Goal: Information Seeking & Learning: Learn about a topic

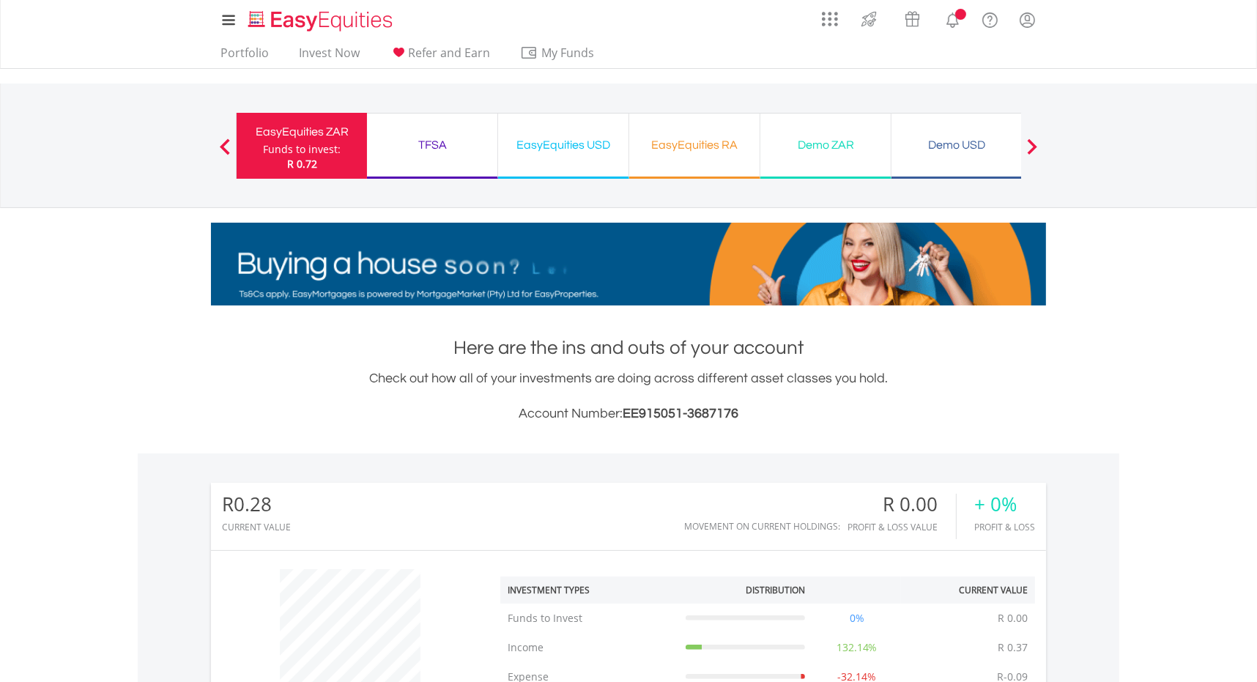
scroll to position [141, 278]
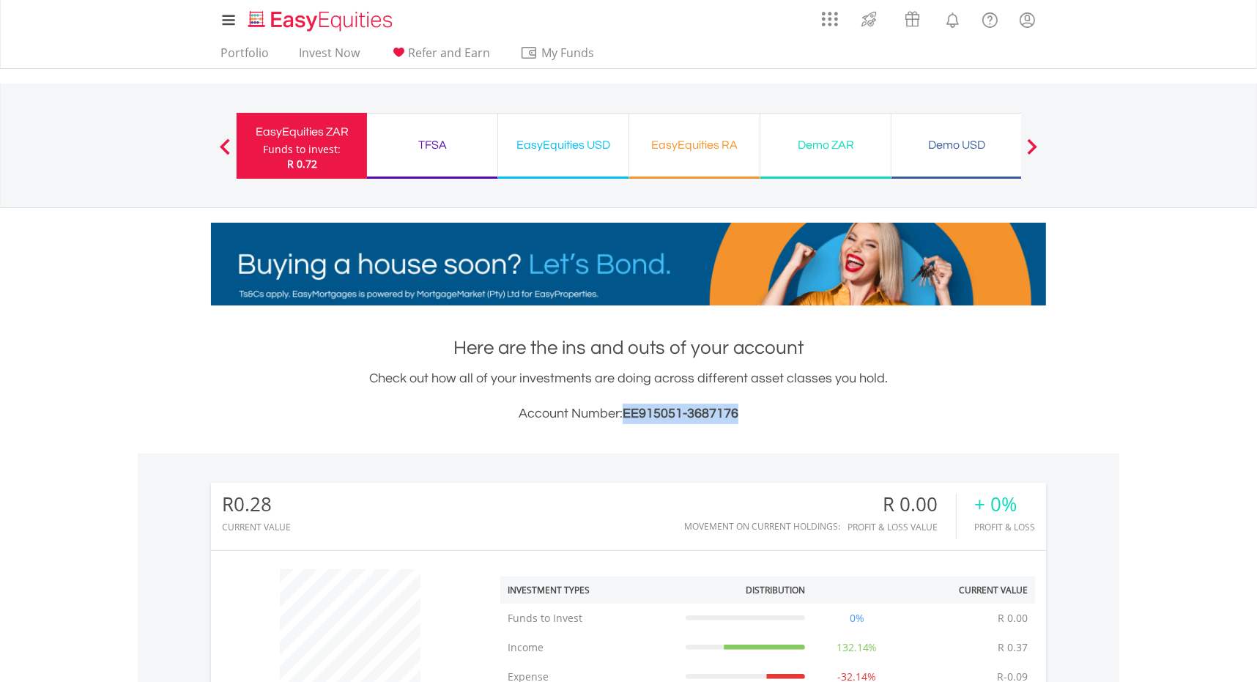
drag, startPoint x: 624, startPoint y: 412, endPoint x: 742, endPoint y: 406, distance: 118.1
click at [742, 406] on h3 "Account Number: EE915051-3687176" at bounding box center [628, 414] width 835 height 21
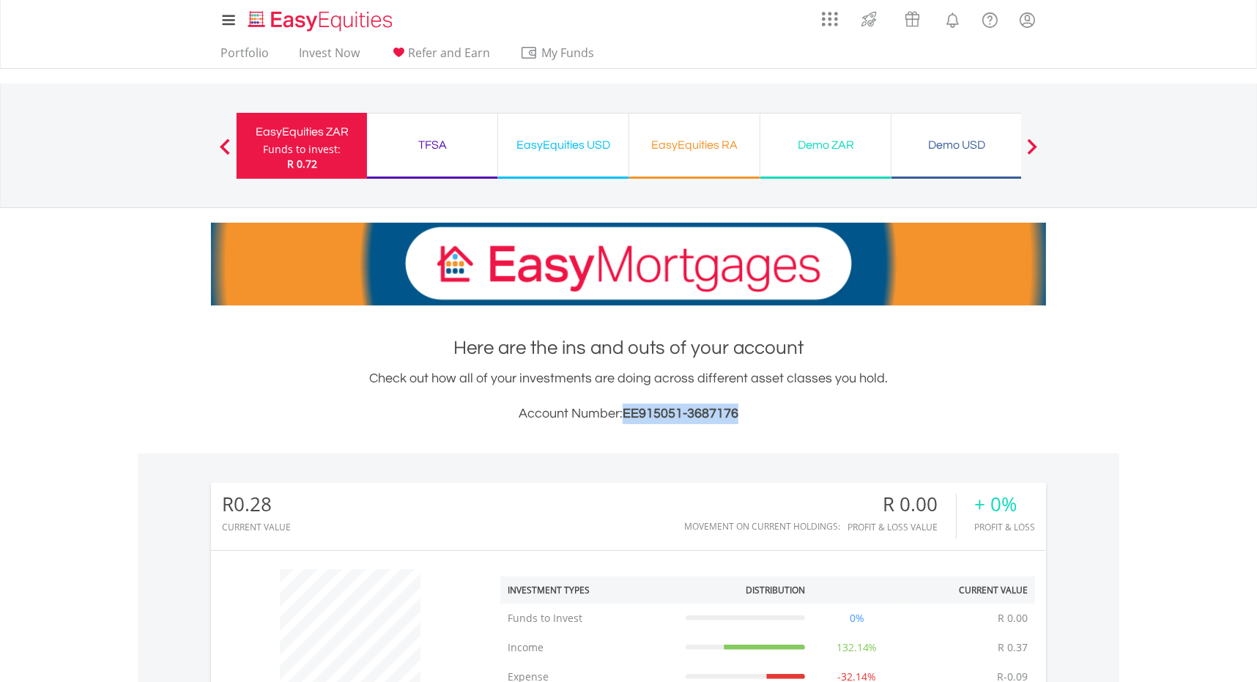
copy span "EE915051-3687176"
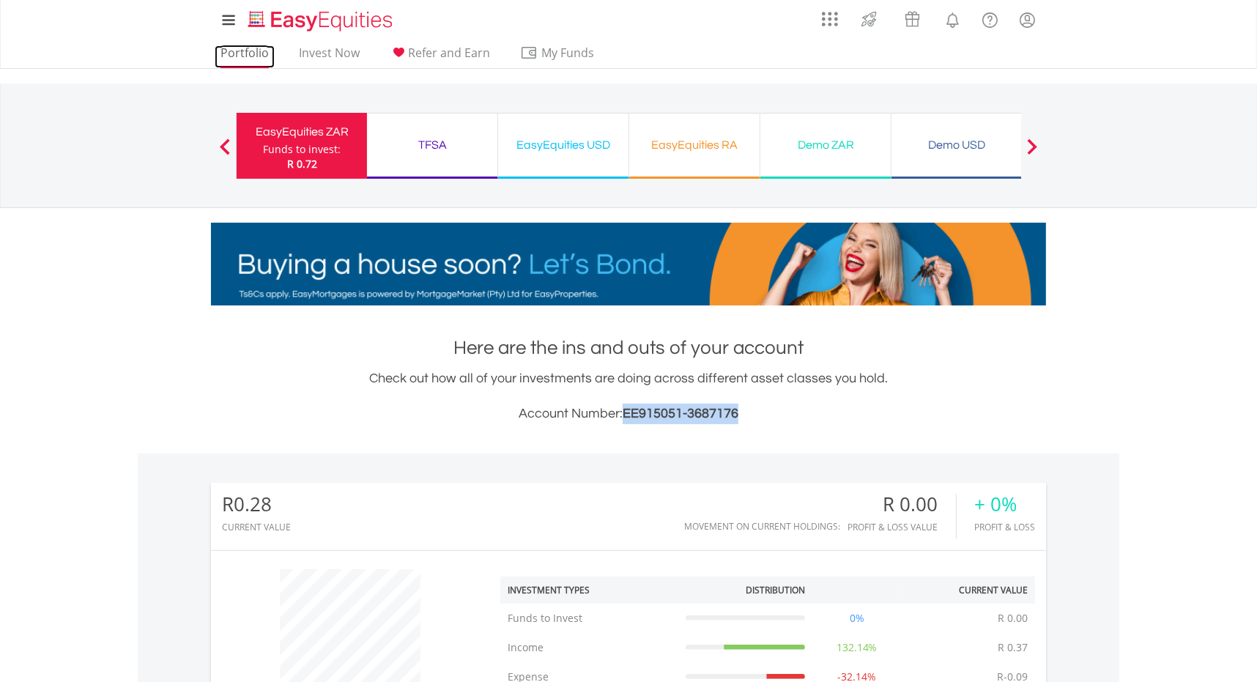
click at [236, 53] on link "Portfolio" at bounding box center [245, 56] width 60 height 23
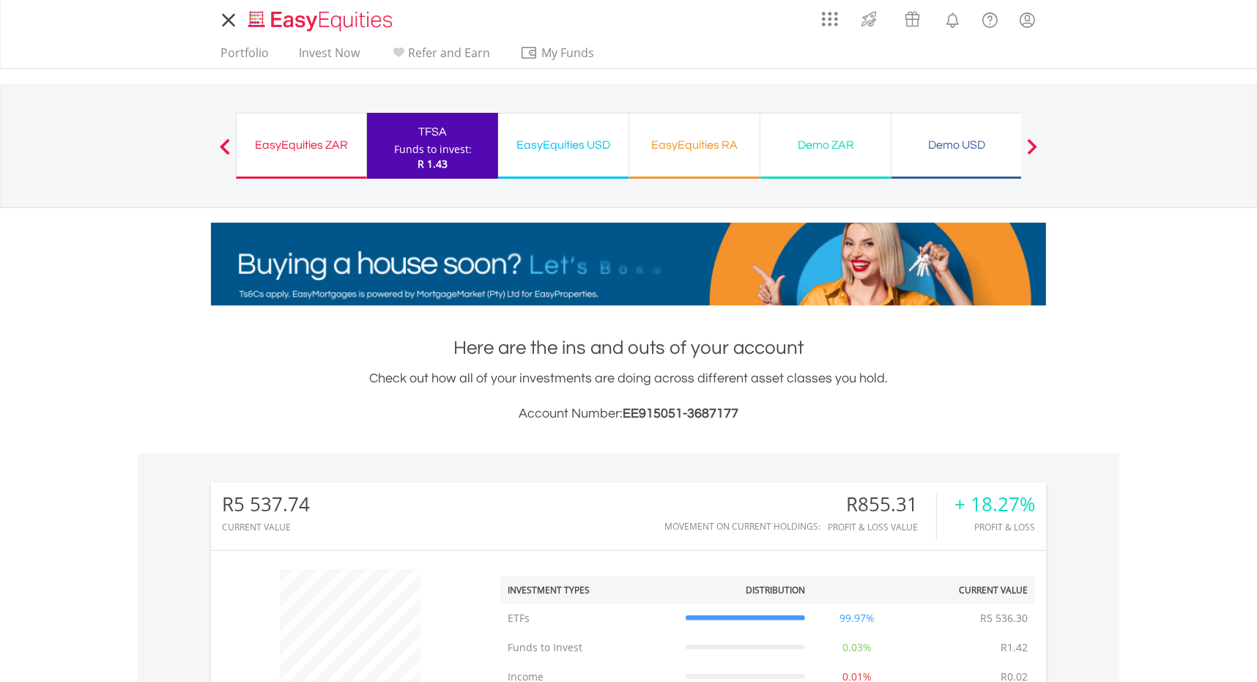
scroll to position [141, 278]
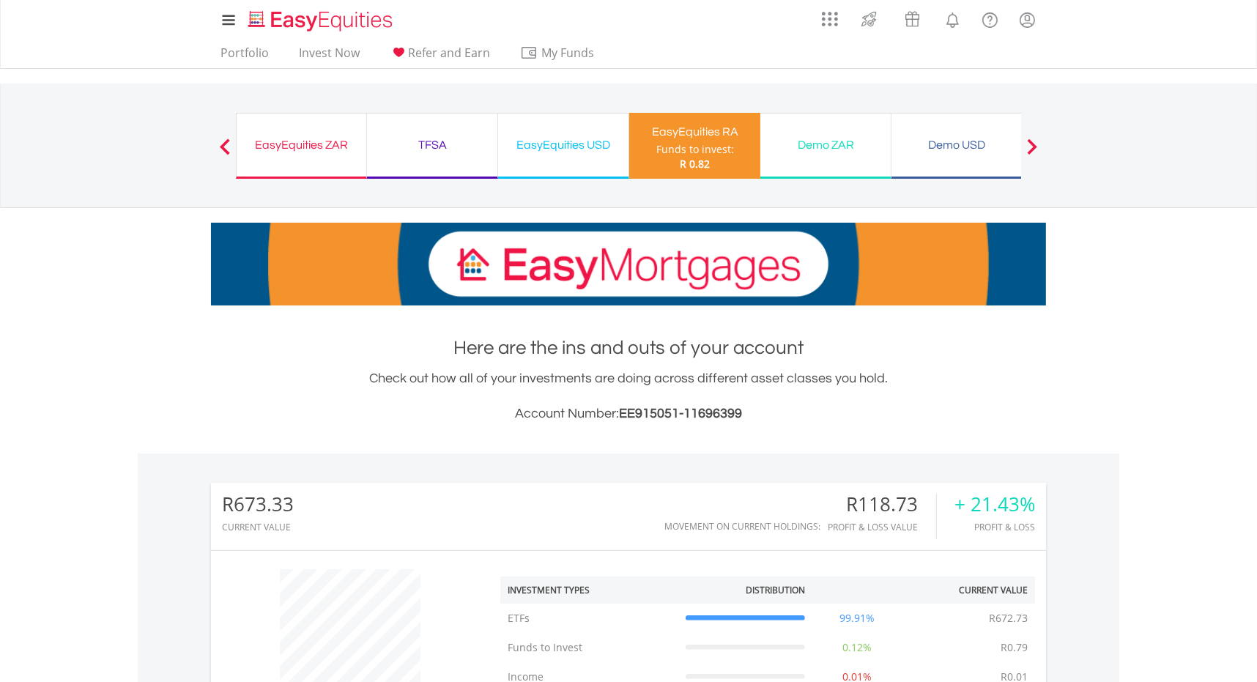
scroll to position [141, 278]
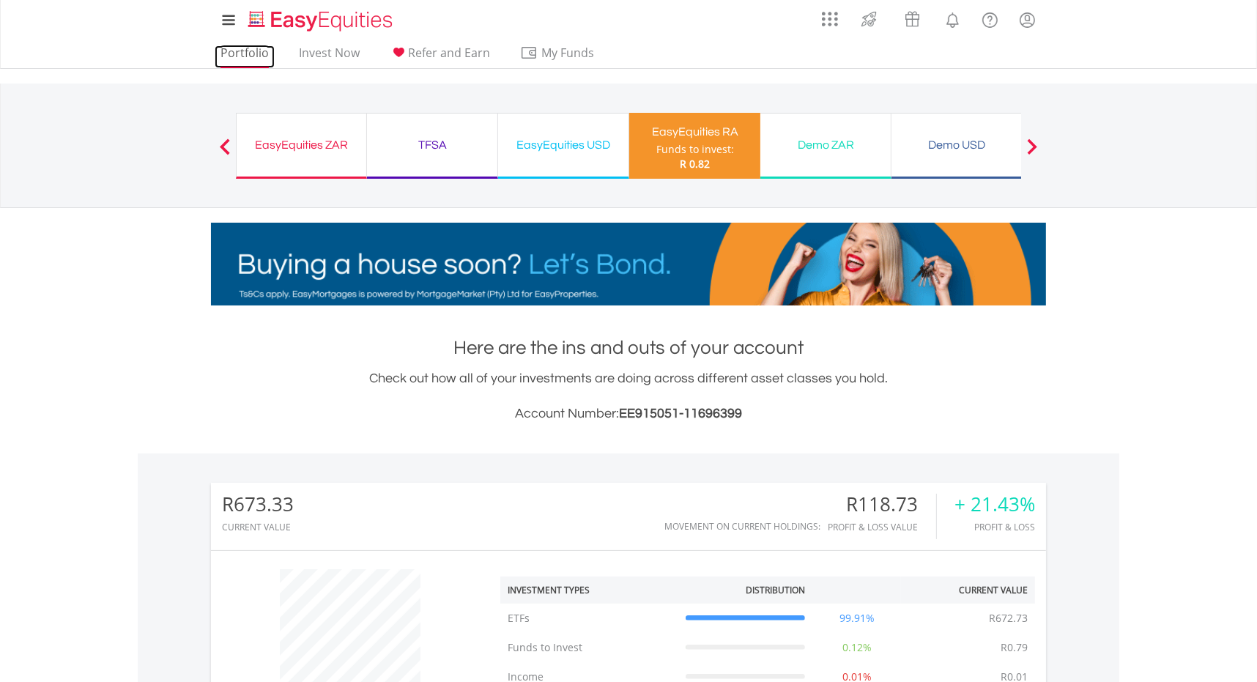
drag, startPoint x: 256, startPoint y: 57, endPoint x: 264, endPoint y: 56, distance: 7.4
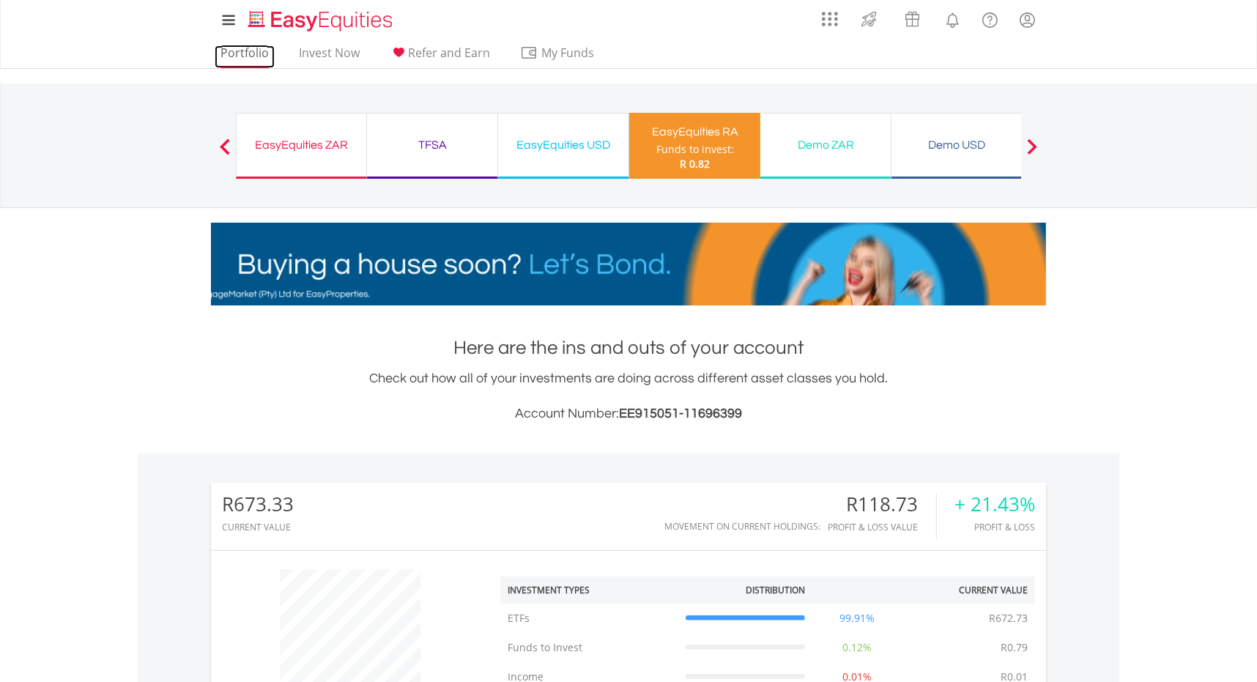
click at [256, 57] on link "Portfolio" at bounding box center [245, 56] width 60 height 23
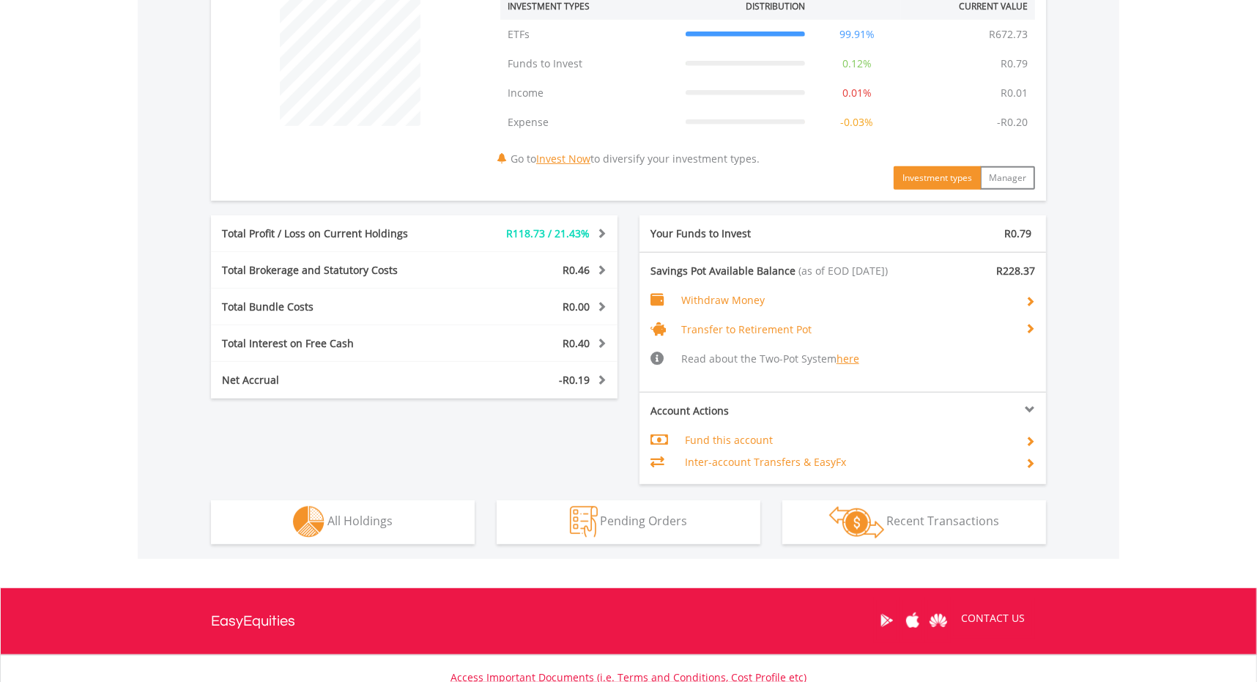
scroll to position [585, 0]
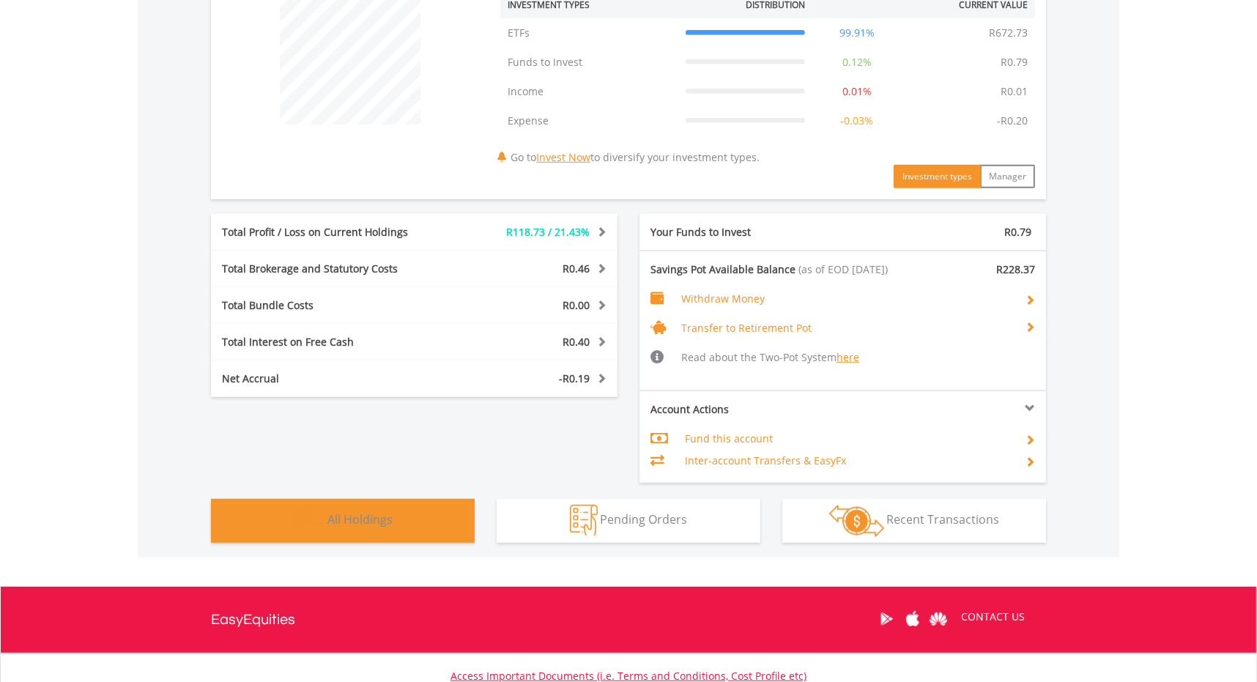
click at [343, 517] on span "All Holdings" at bounding box center [359, 519] width 65 height 16
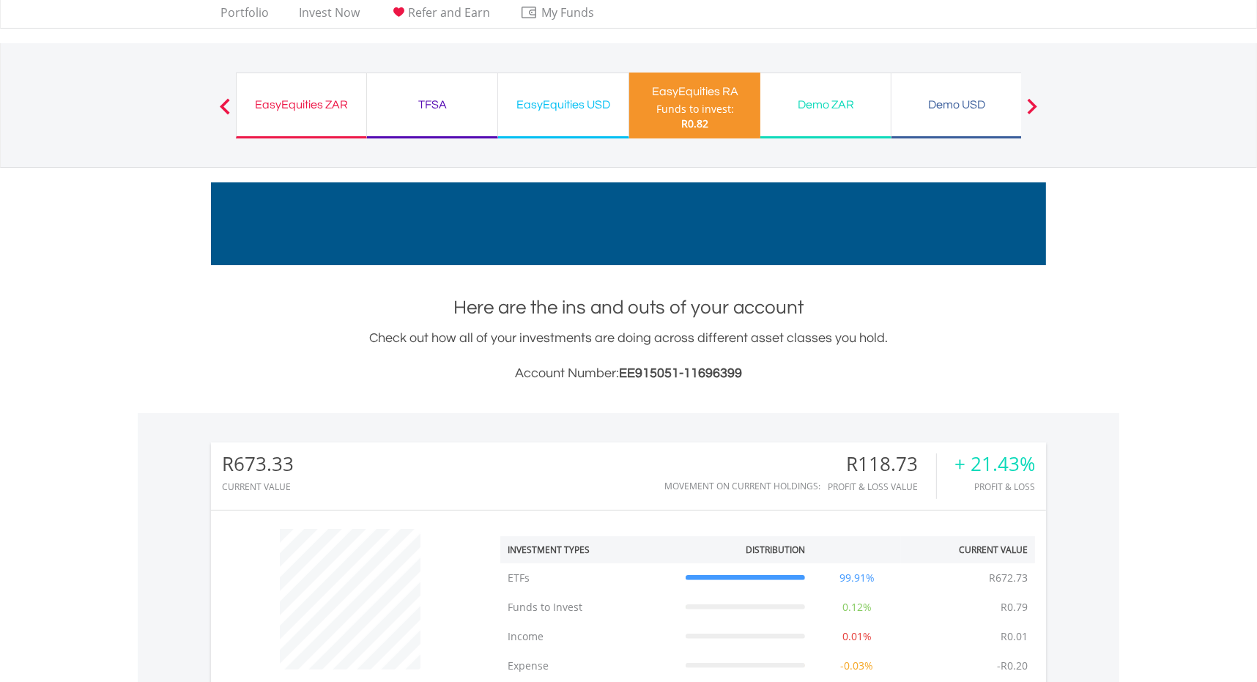
scroll to position [28, 0]
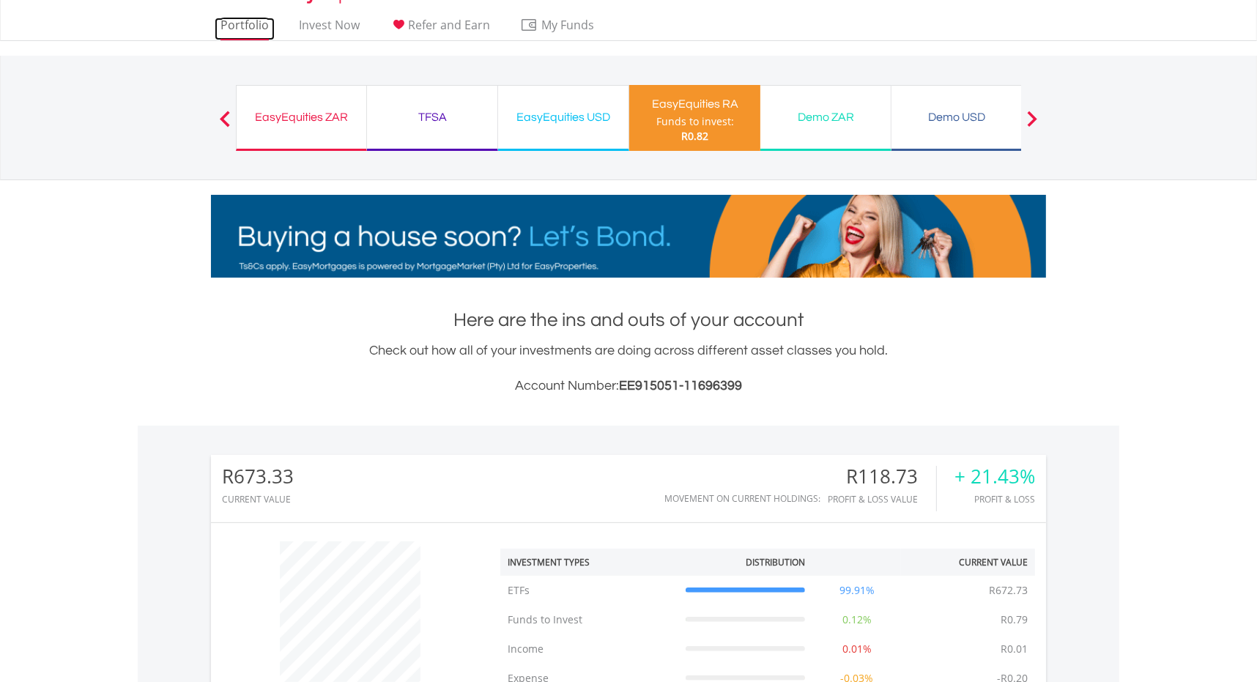
click at [240, 22] on link "Portfolio" at bounding box center [245, 29] width 60 height 23
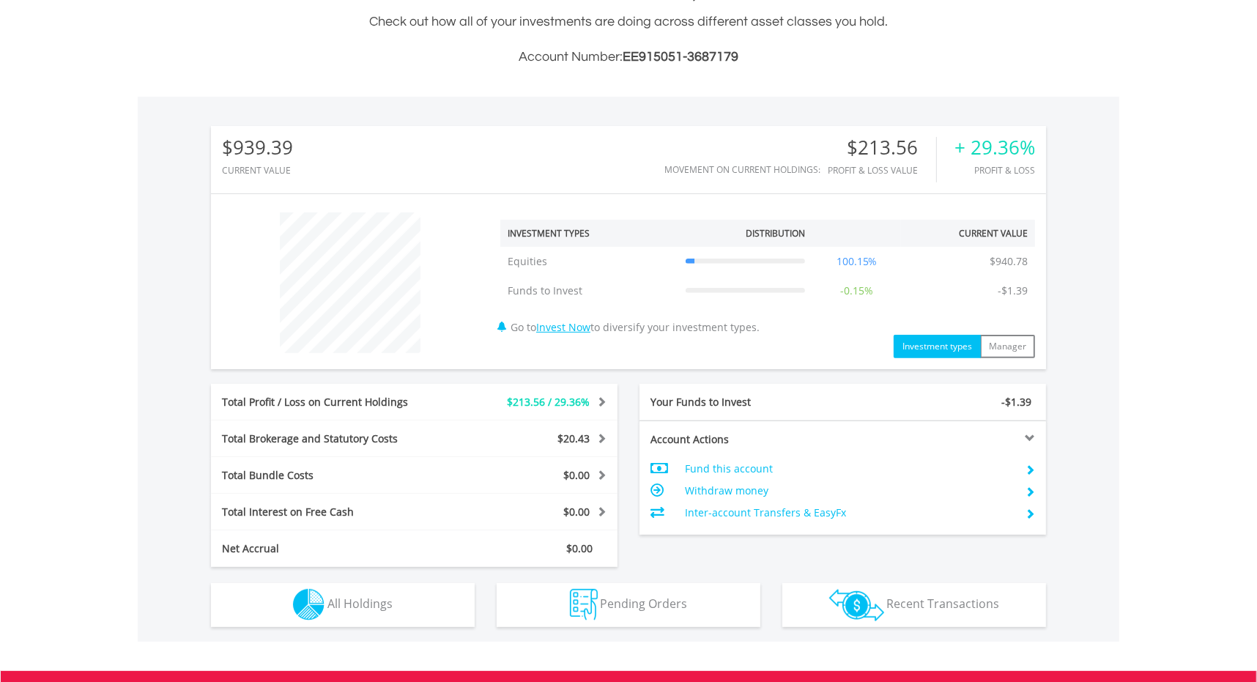
scroll to position [141, 278]
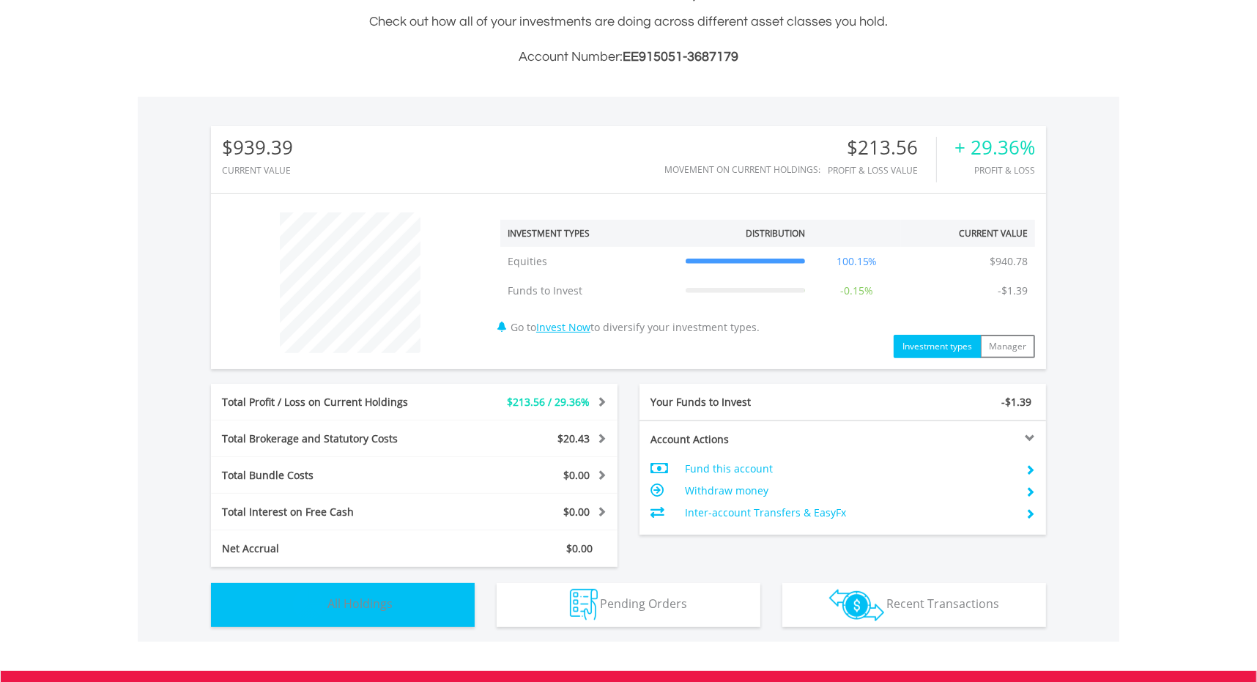
drag, startPoint x: 356, startPoint y: 601, endPoint x: 376, endPoint y: 590, distance: 22.9
click at [357, 596] on span "All Holdings" at bounding box center [359, 603] width 65 height 16
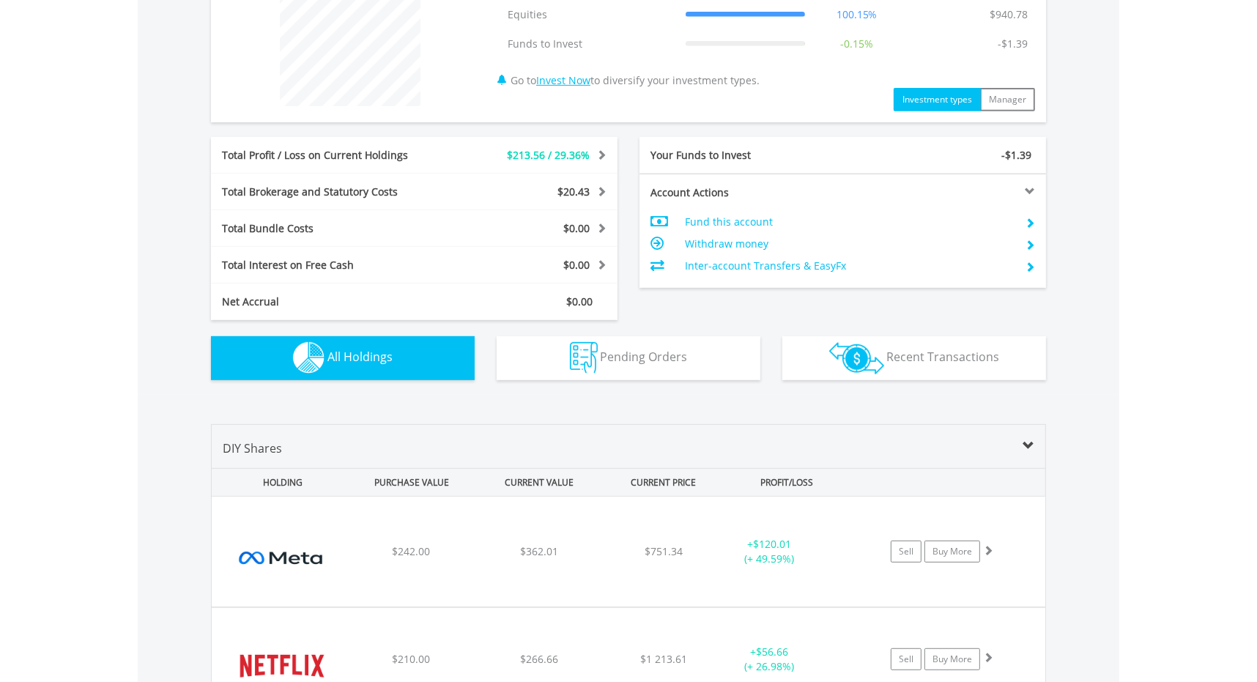
scroll to position [530, 0]
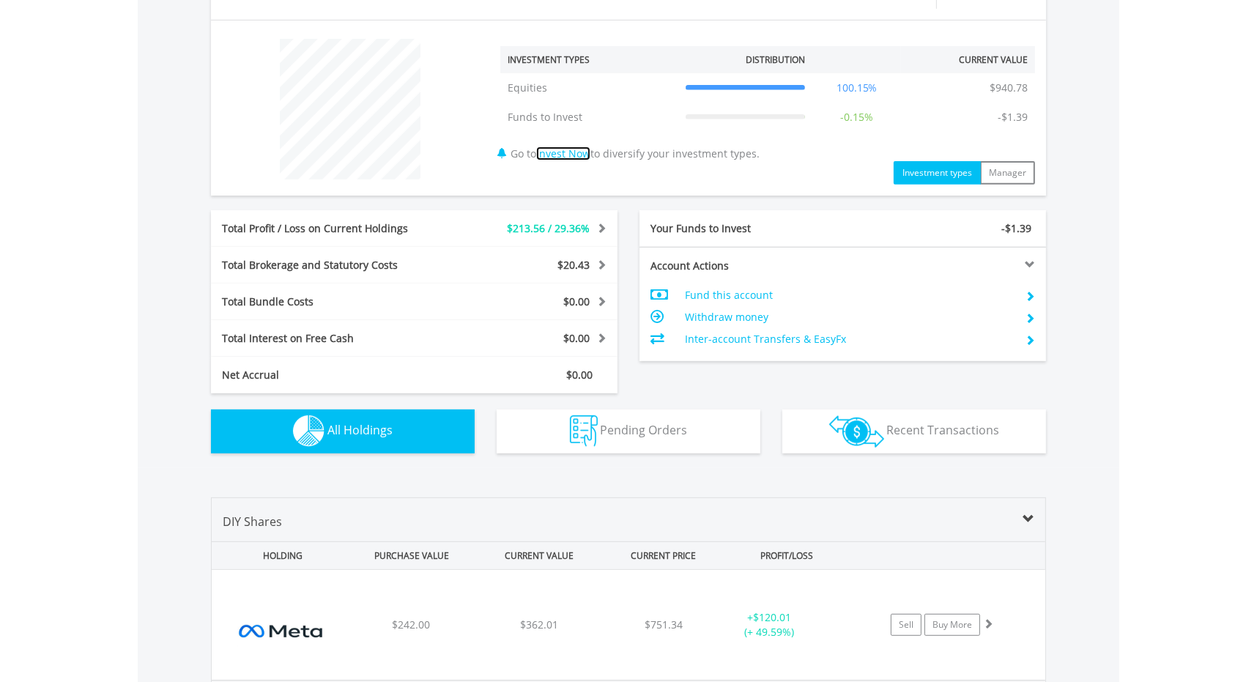
click at [563, 157] on link "Invest Now" at bounding box center [563, 153] width 54 height 14
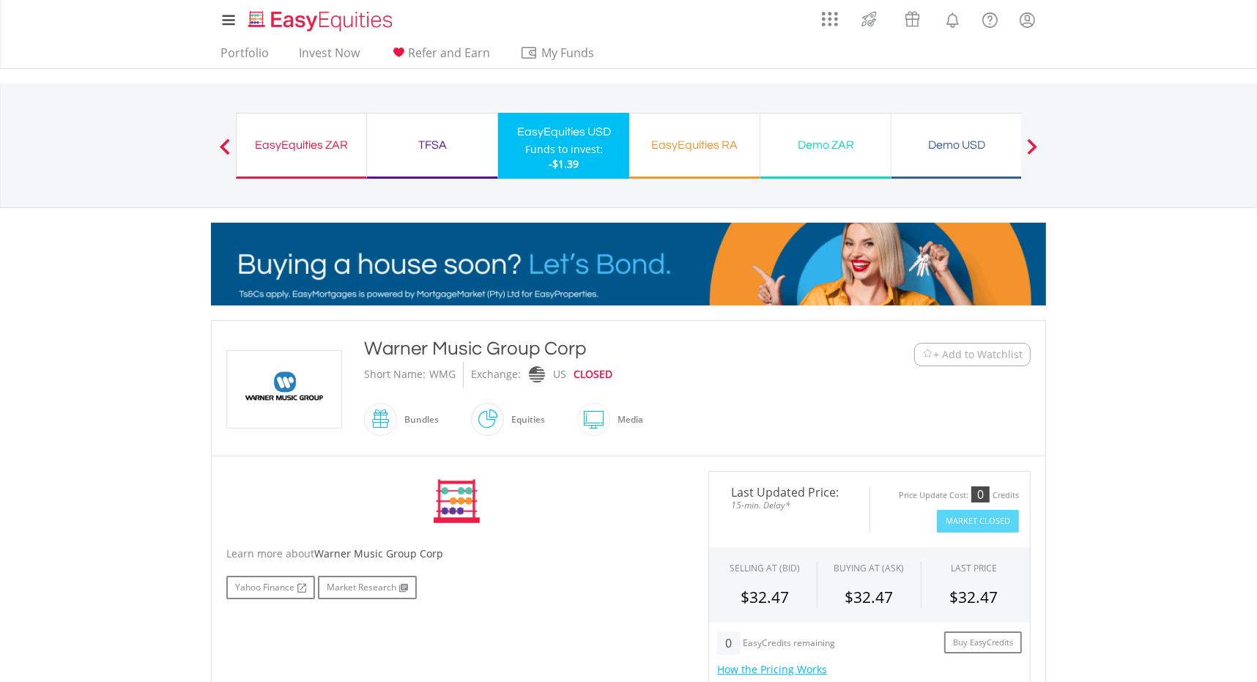
click at [958, 355] on span "+ Add to Watchlist" at bounding box center [977, 354] width 89 height 15
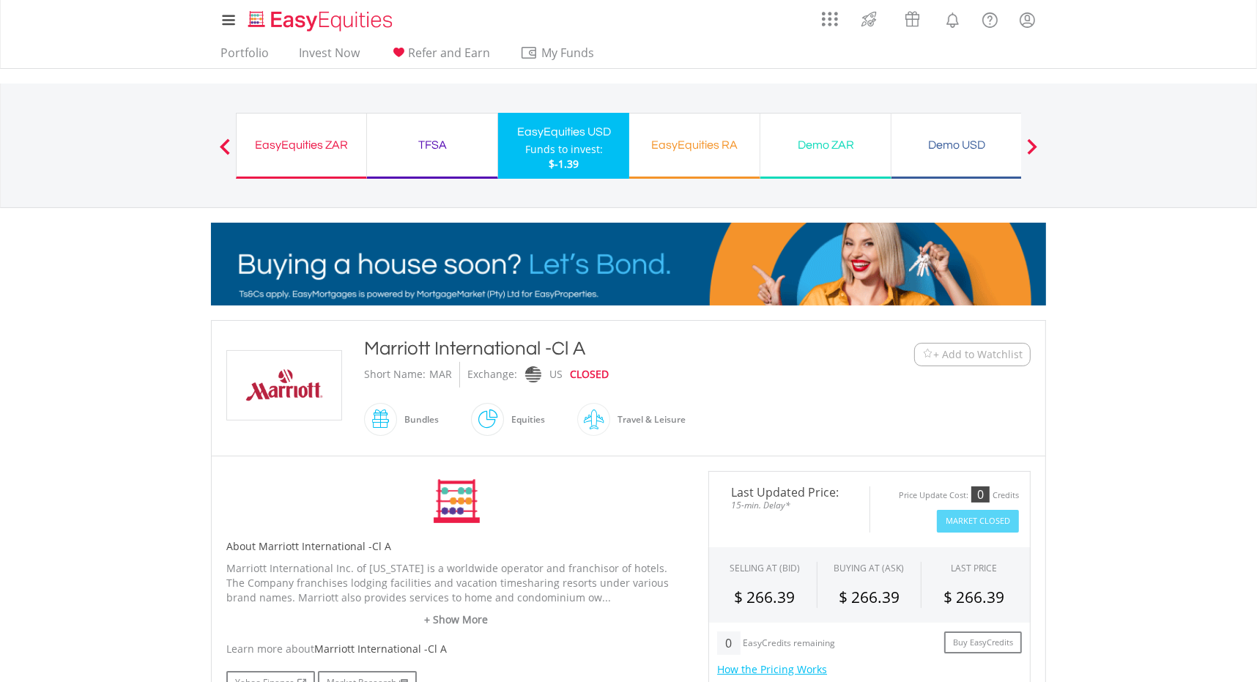
click at [992, 353] on span "+ Add to Watchlist" at bounding box center [977, 354] width 89 height 15
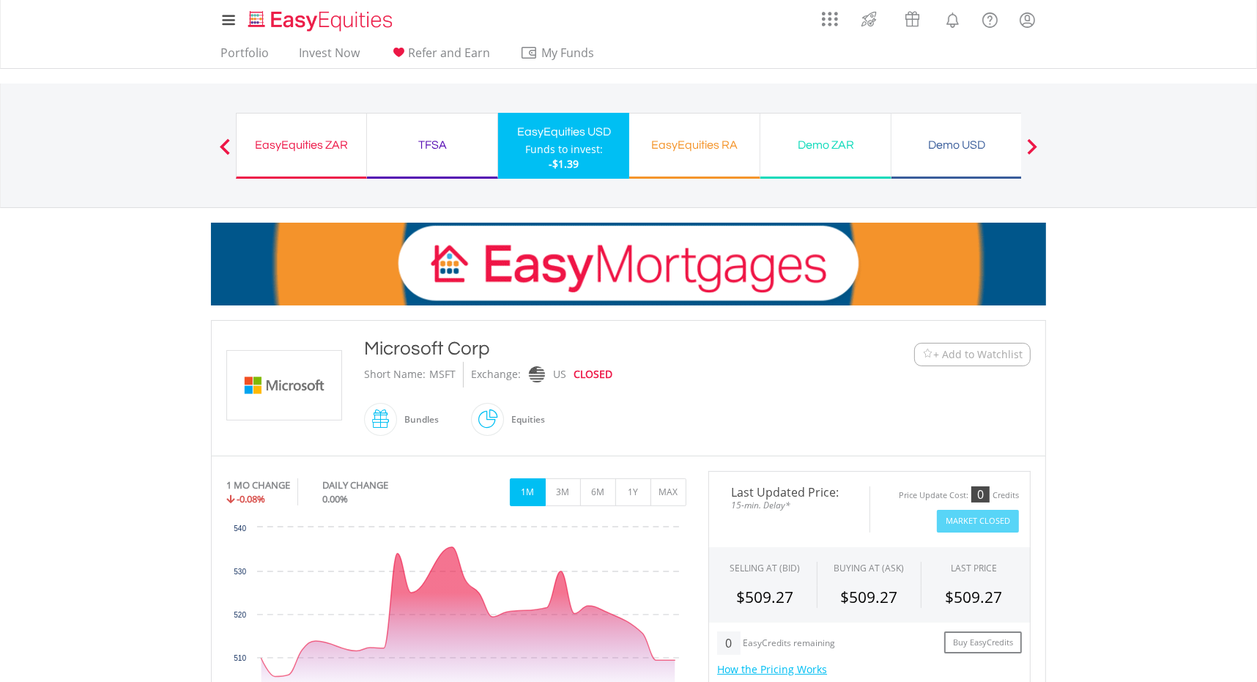
click at [983, 356] on span "+ Add to Watchlist" at bounding box center [977, 354] width 89 height 15
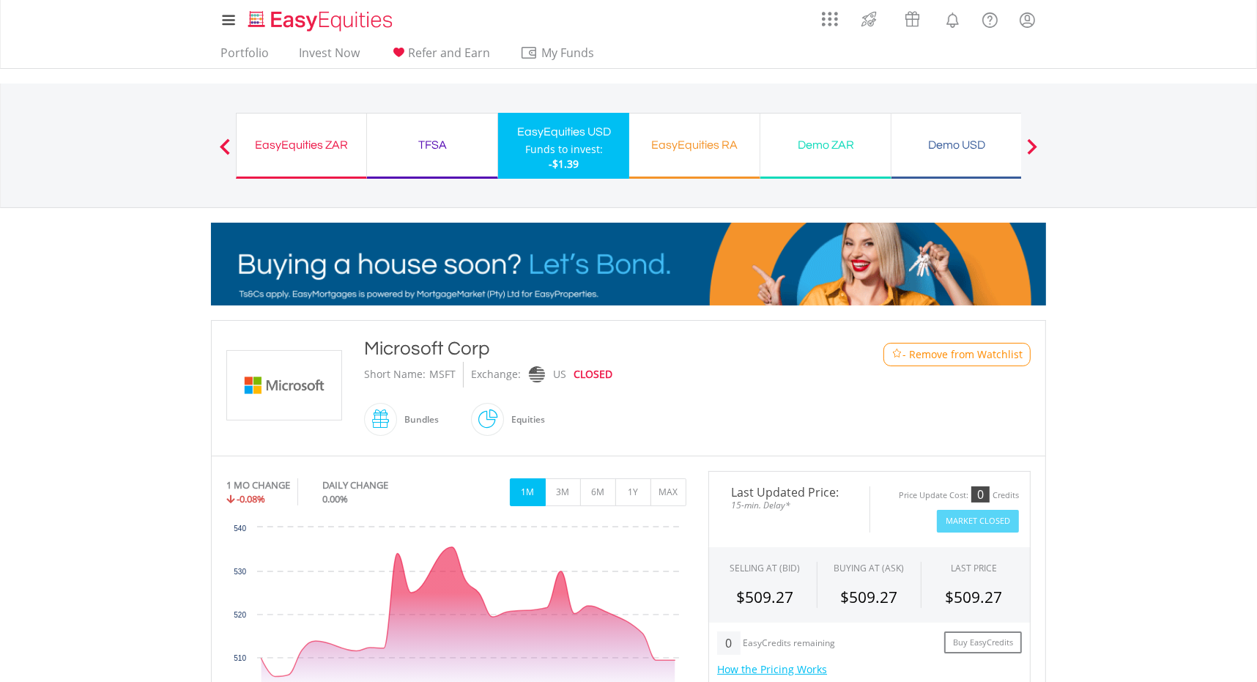
click at [543, 131] on div "EasyEquities USD" at bounding box center [564, 132] width 114 height 21
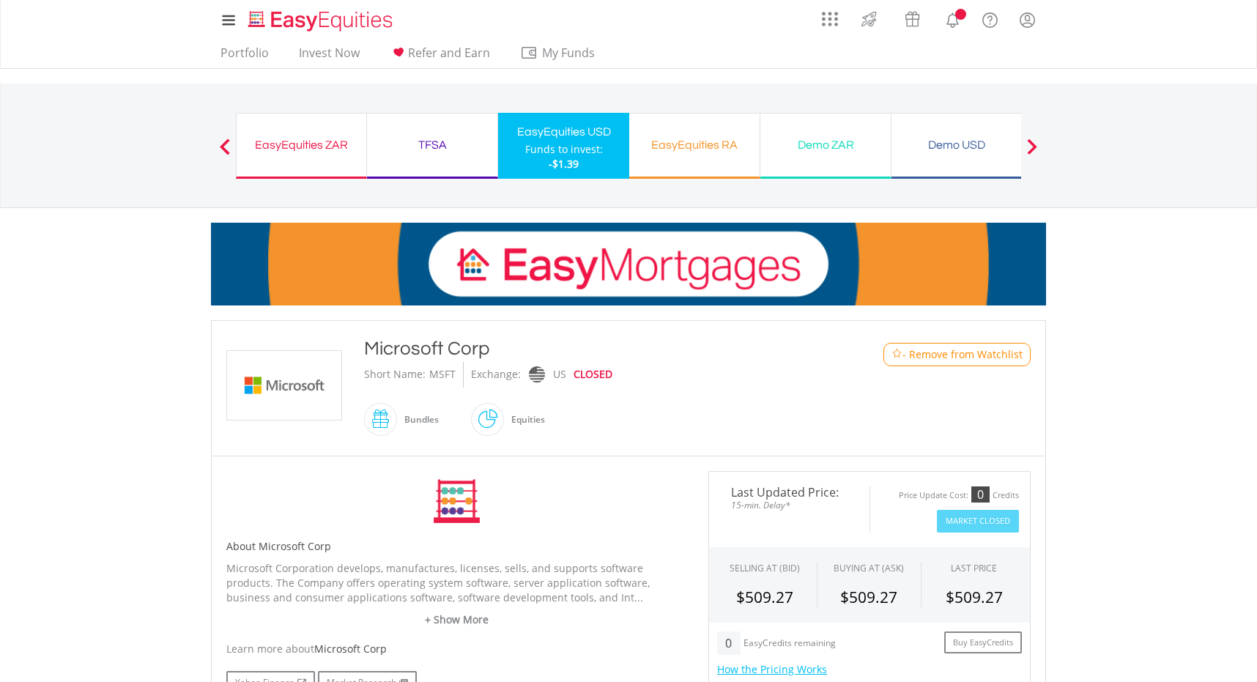
click at [242, 59] on link "Portfolio" at bounding box center [245, 56] width 60 height 23
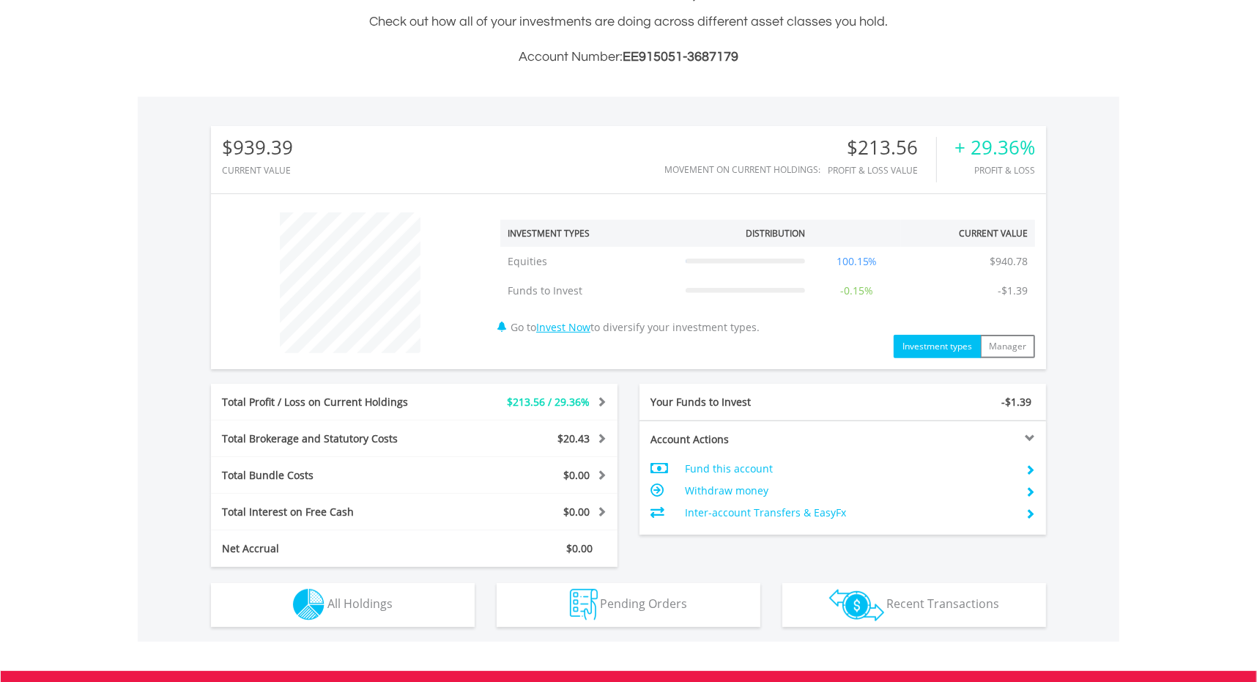
scroll to position [141, 278]
click at [567, 325] on link "Invest Now" at bounding box center [563, 327] width 54 height 14
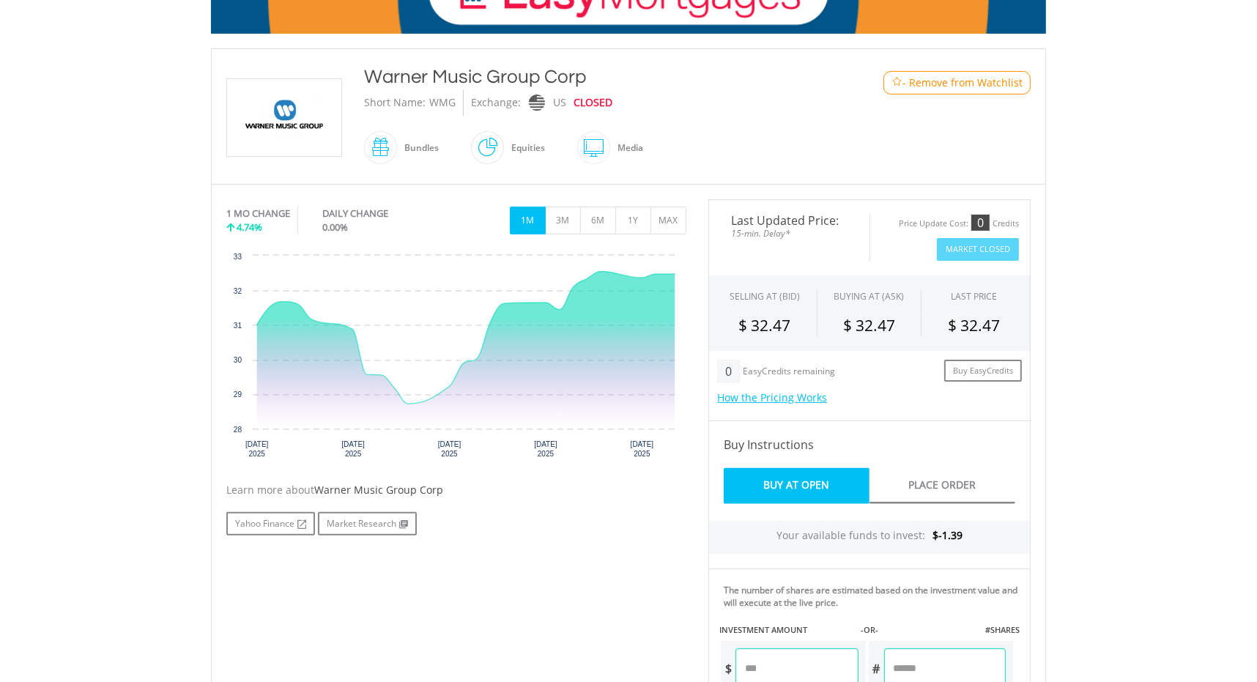
scroll to position [293, 0]
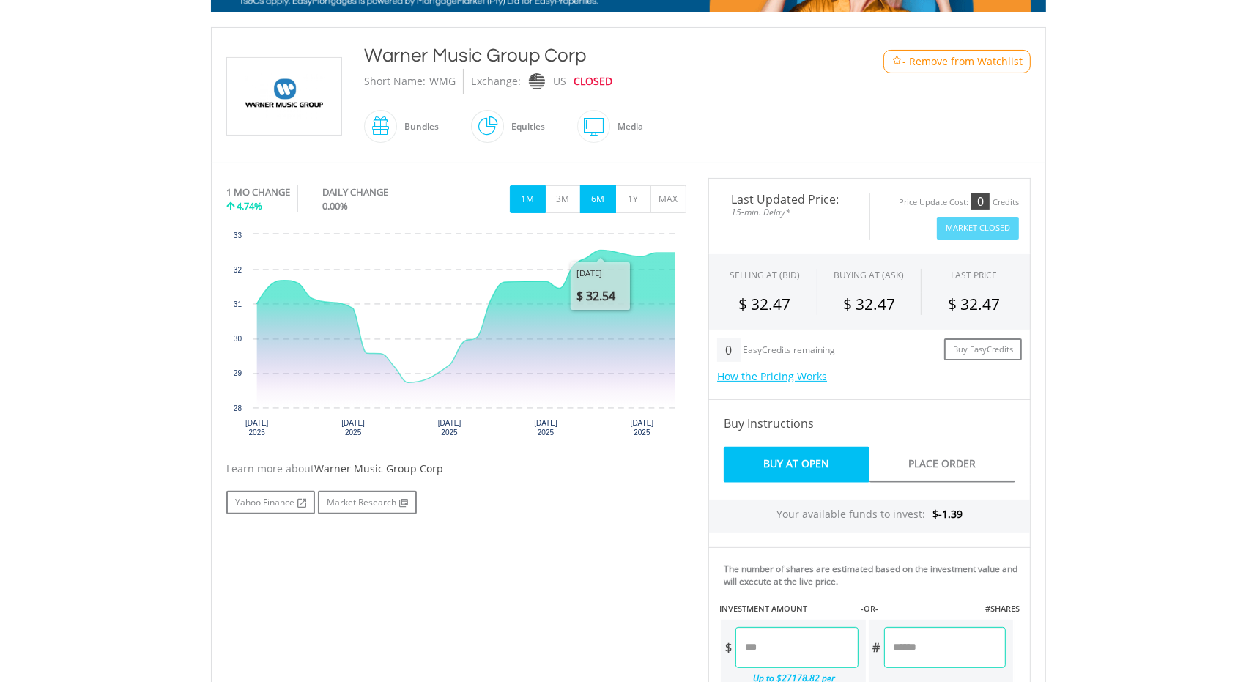
click at [598, 198] on button "6M" at bounding box center [598, 199] width 36 height 28
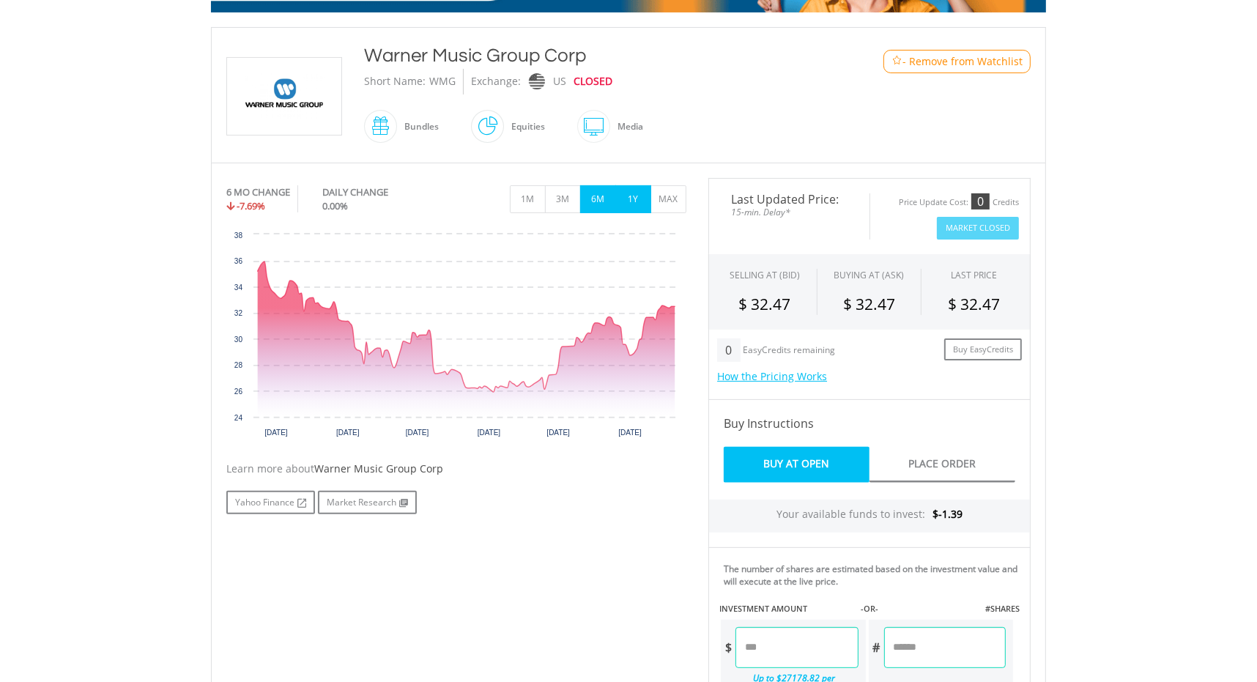
click at [629, 201] on button "1Y" at bounding box center [633, 199] width 36 height 28
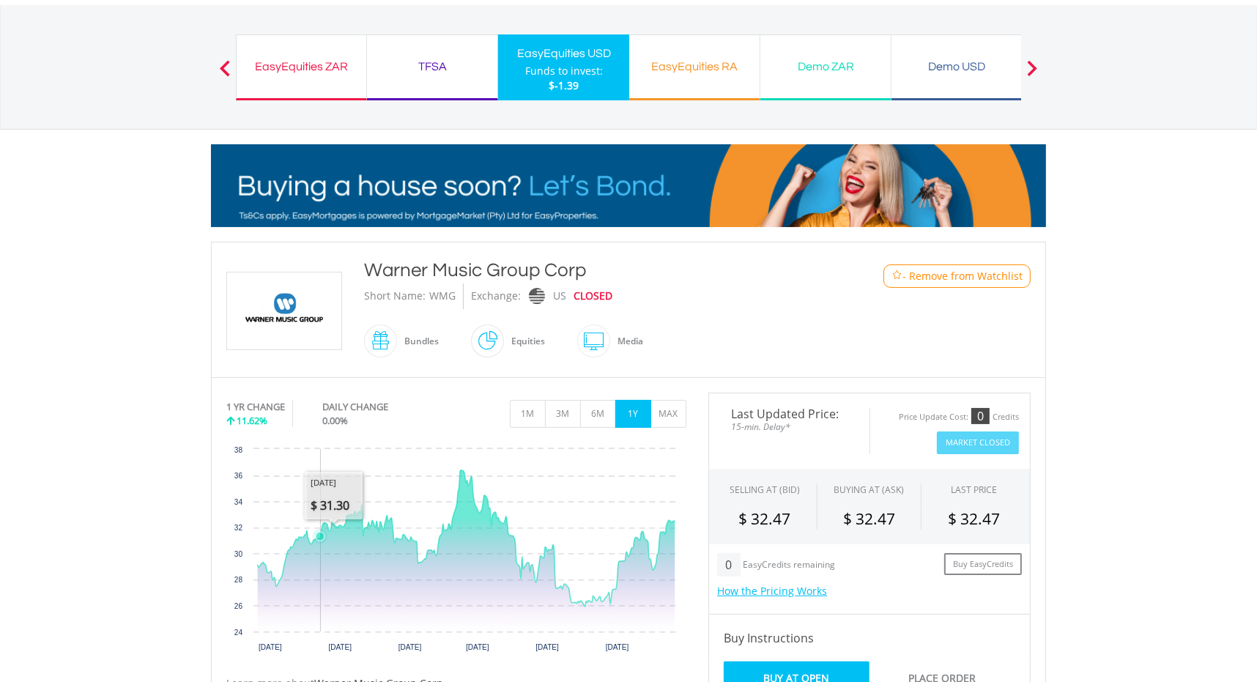
scroll to position [73, 0]
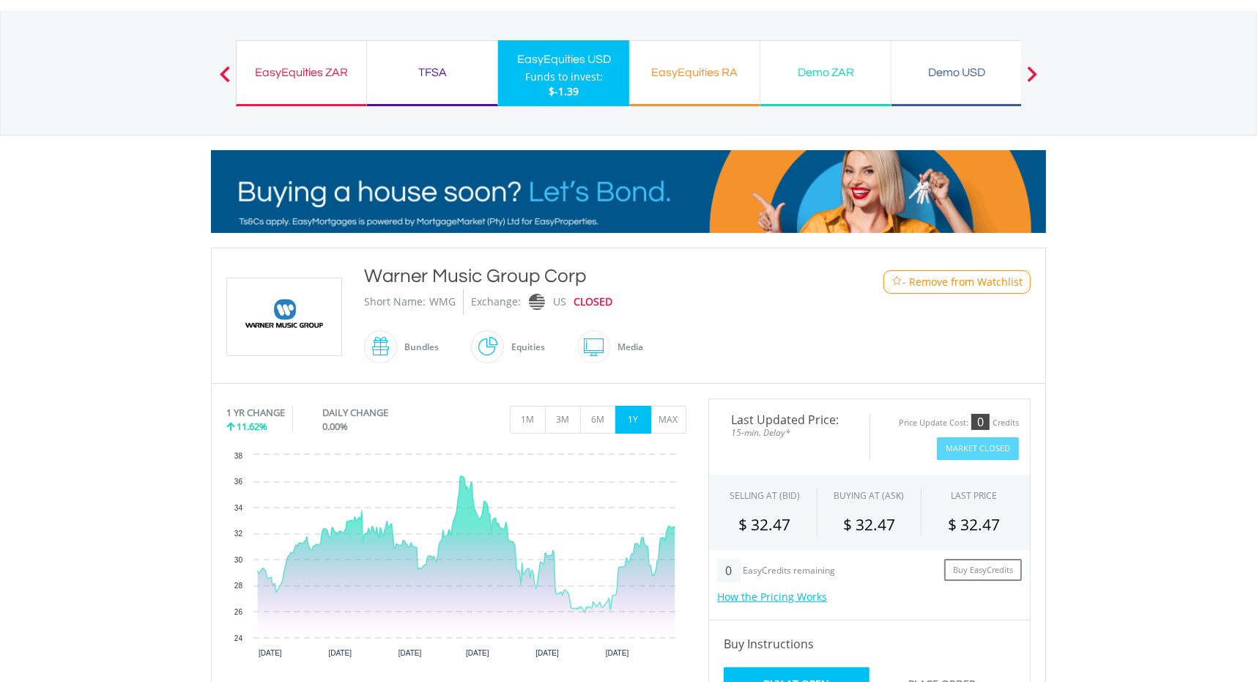
click at [415, 300] on div "Short Name:" at bounding box center [395, 302] width 62 height 26
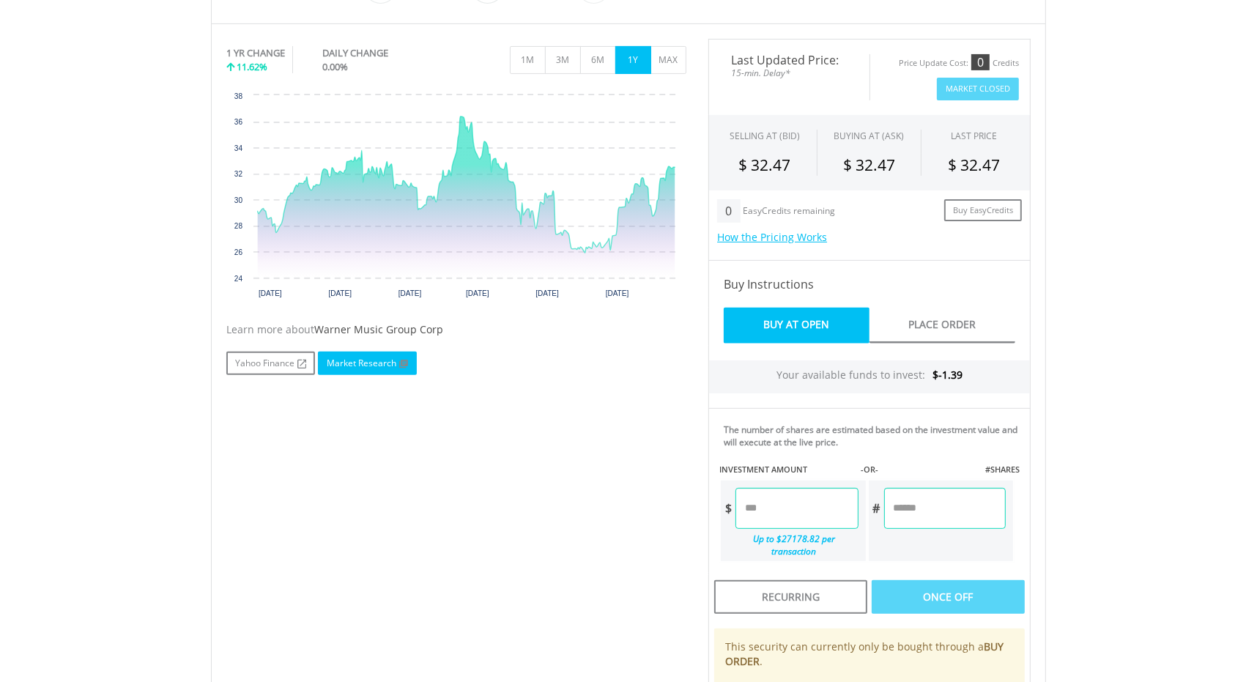
scroll to position [365, 0]
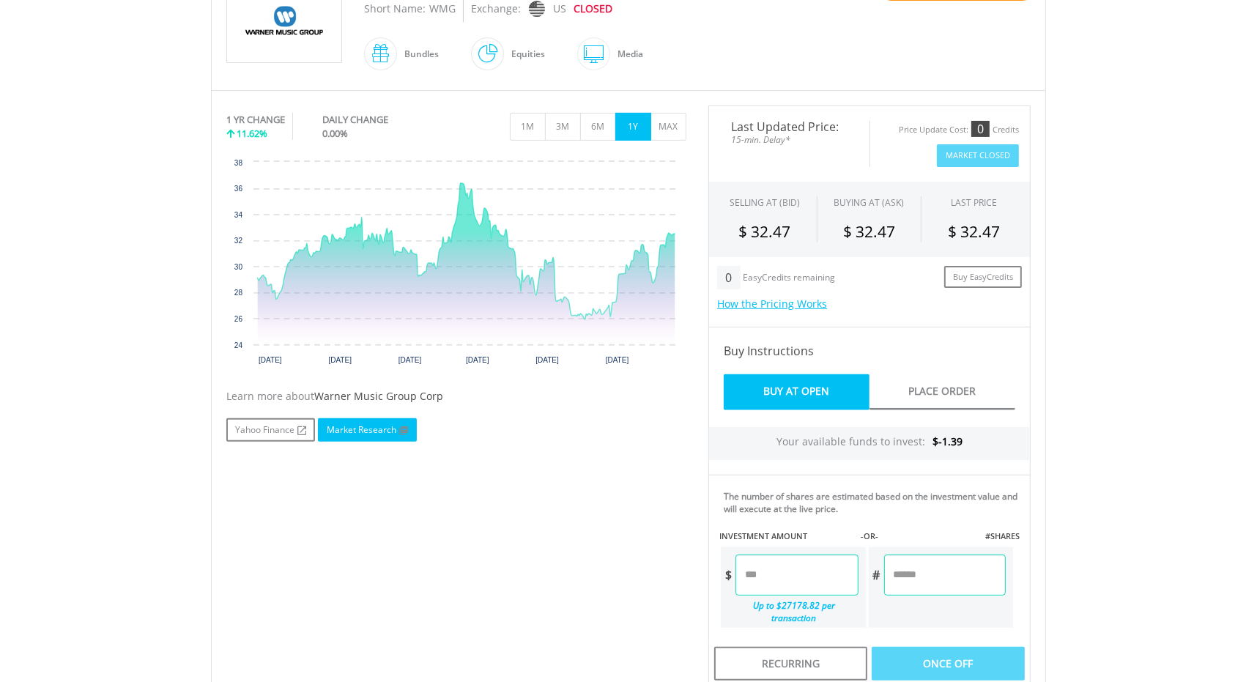
click at [346, 428] on link "Market Research" at bounding box center [367, 429] width 99 height 23
click at [341, 393] on span "Warner Music Group Corp" at bounding box center [378, 396] width 129 height 14
click at [251, 427] on link "Yahoo Finance" at bounding box center [270, 429] width 89 height 23
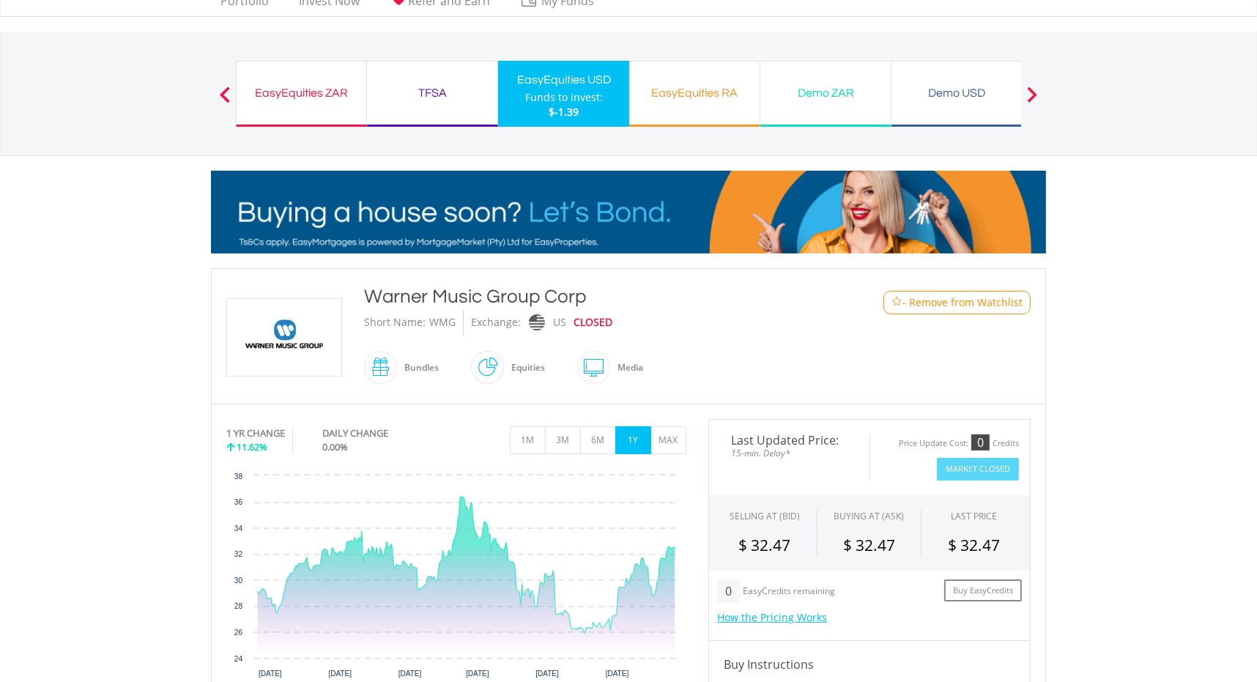
scroll to position [0, 0]
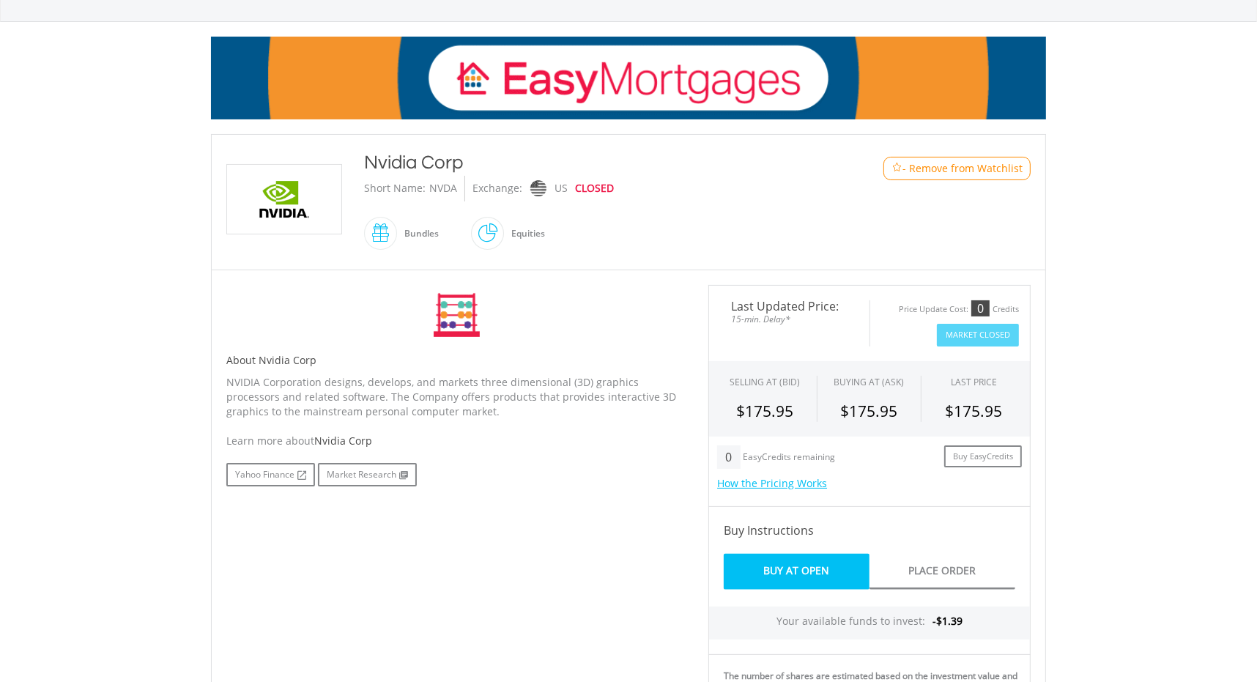
scroll to position [219, 0]
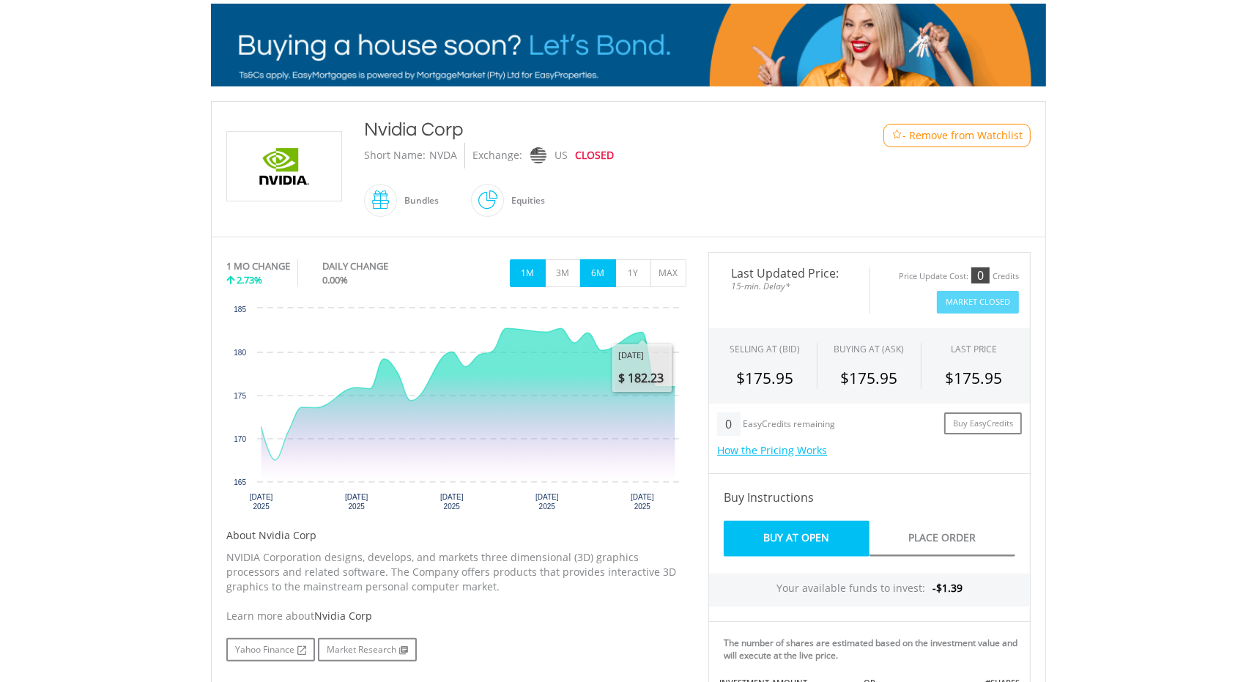
click at [600, 278] on button "6M" at bounding box center [598, 273] width 36 height 28
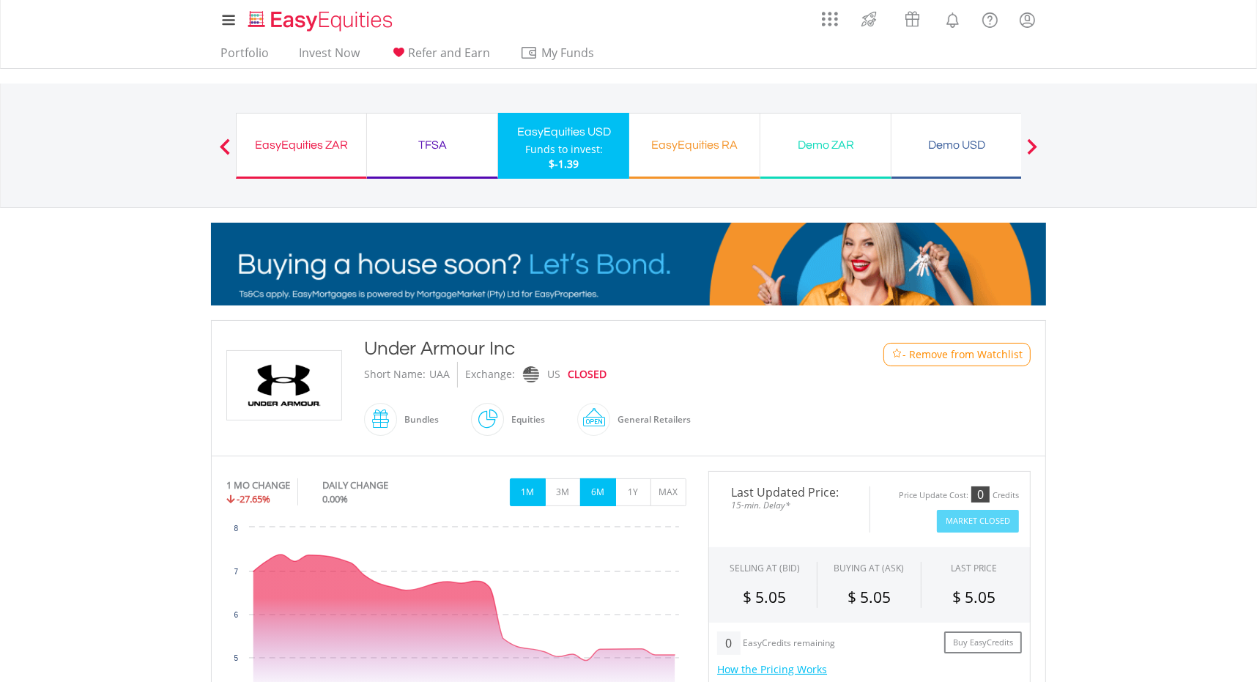
click at [590, 490] on button "6M" at bounding box center [598, 492] width 36 height 28
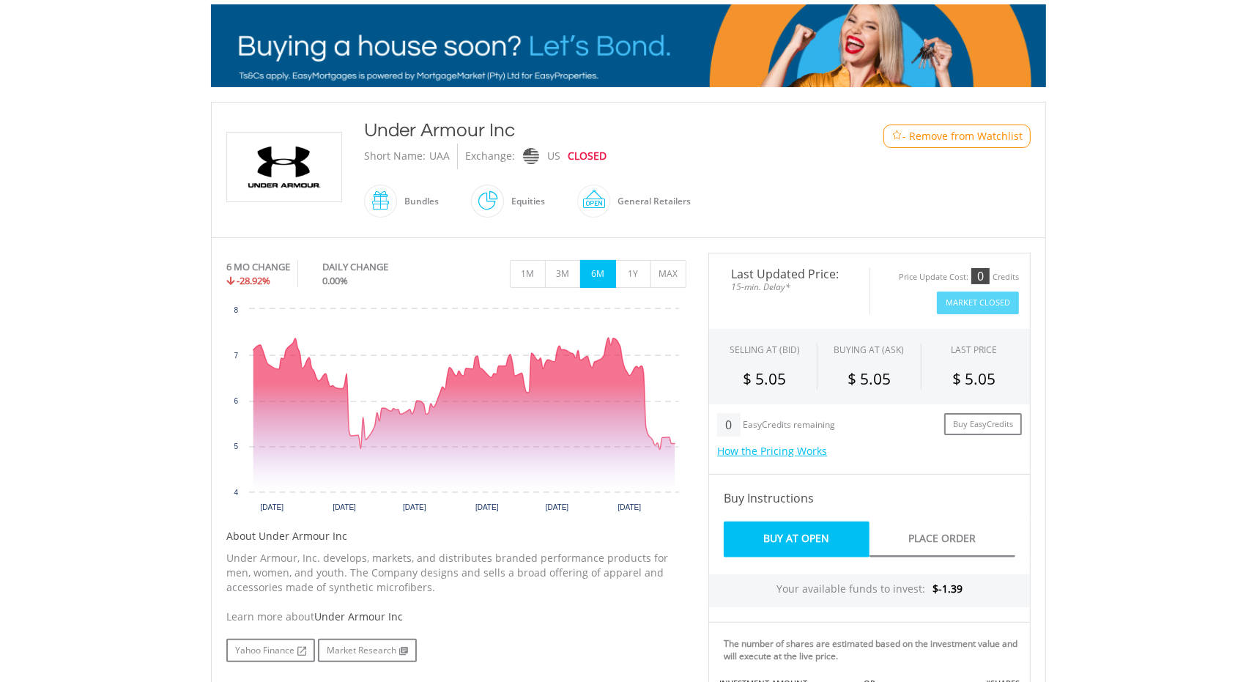
scroll to position [219, 0]
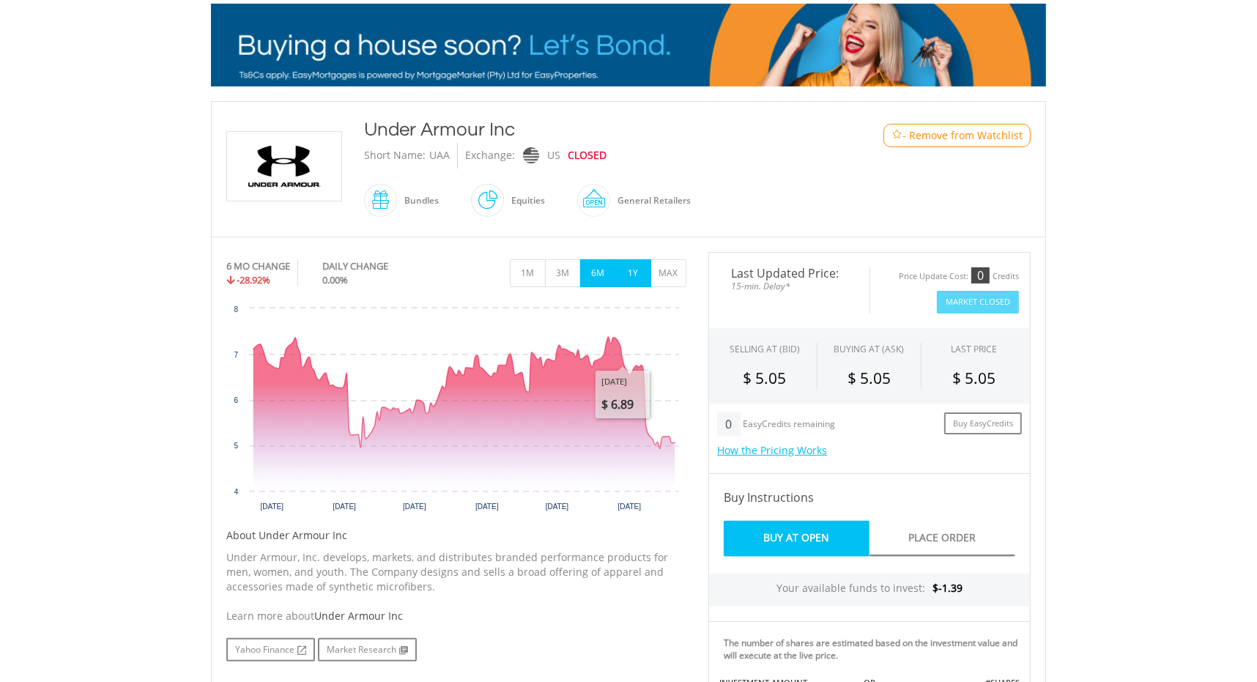
click at [634, 268] on button "1Y" at bounding box center [633, 273] width 36 height 28
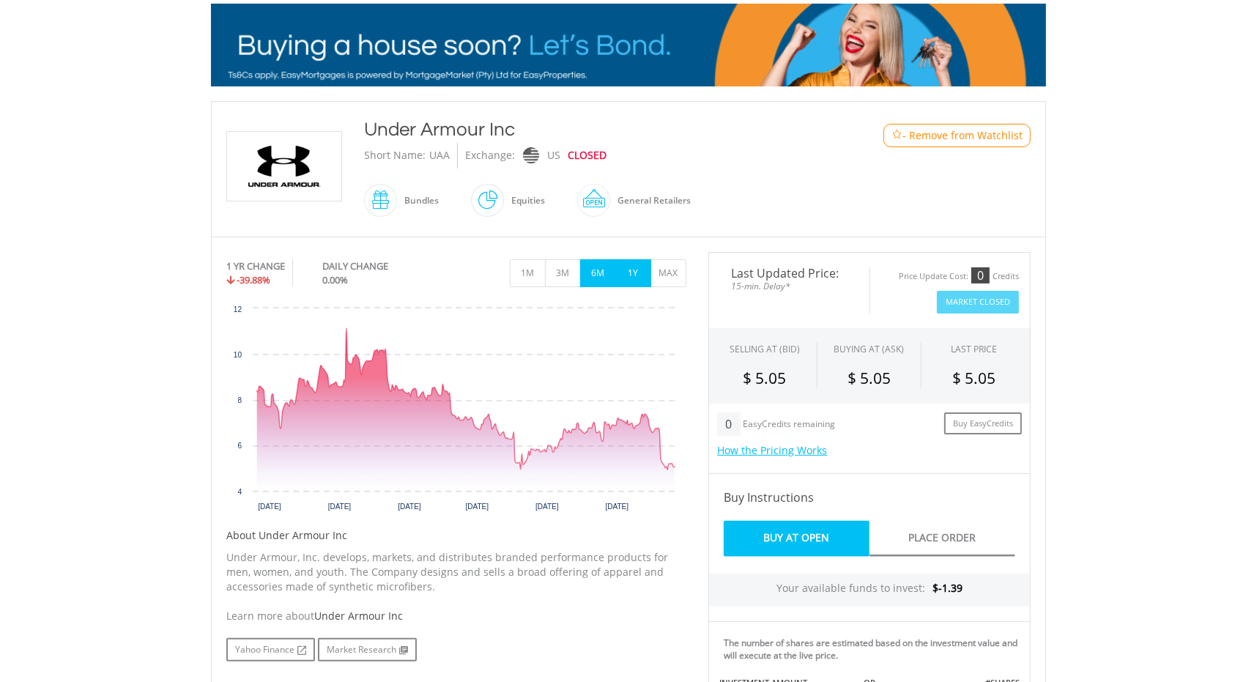
click at [593, 271] on button "6M" at bounding box center [598, 273] width 36 height 28
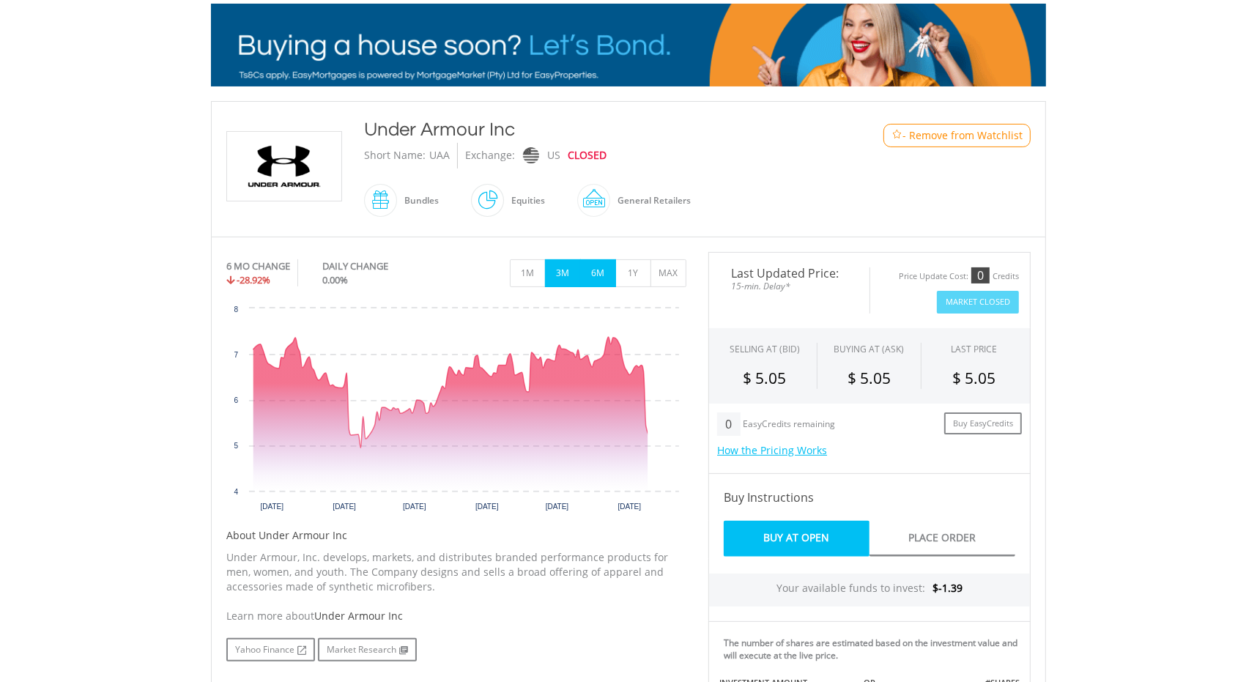
click at [560, 276] on button "3M" at bounding box center [563, 273] width 36 height 28
